Goal: Information Seeking & Learning: Learn about a topic

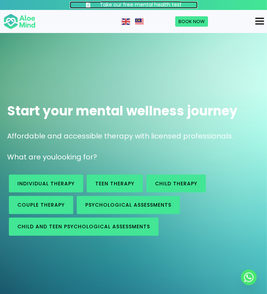
click at [159, 2] on h3 "Take our free mental health test" at bounding box center [141, 4] width 82 height 7
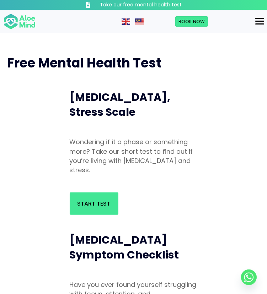
click at [254, 20] on button "Menu" at bounding box center [259, 21] width 15 height 12
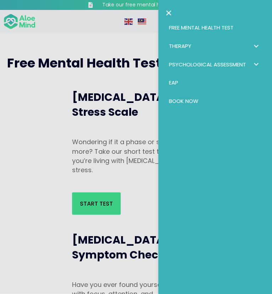
click at [229, 41] on link "Therapy" at bounding box center [214, 46] width 99 height 18
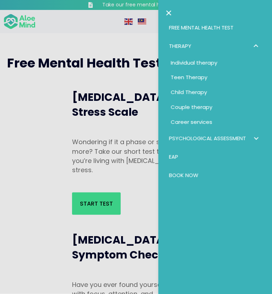
click at [208, 60] on span "Individual therapy" at bounding box center [194, 62] width 47 height 7
